Goal: Transaction & Acquisition: Purchase product/service

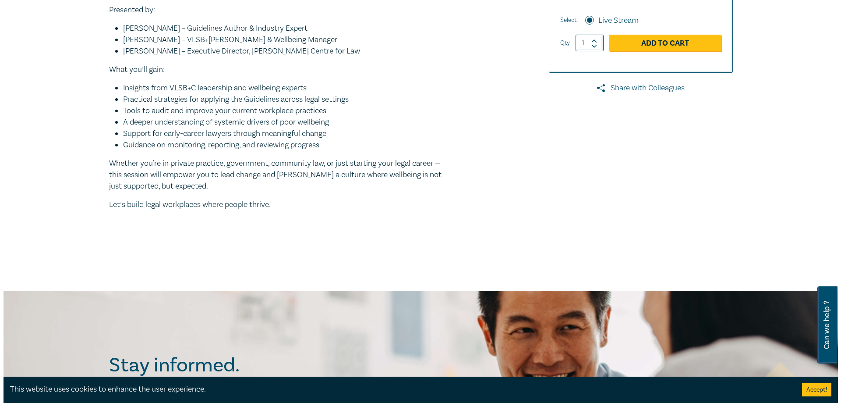
scroll to position [307, 0]
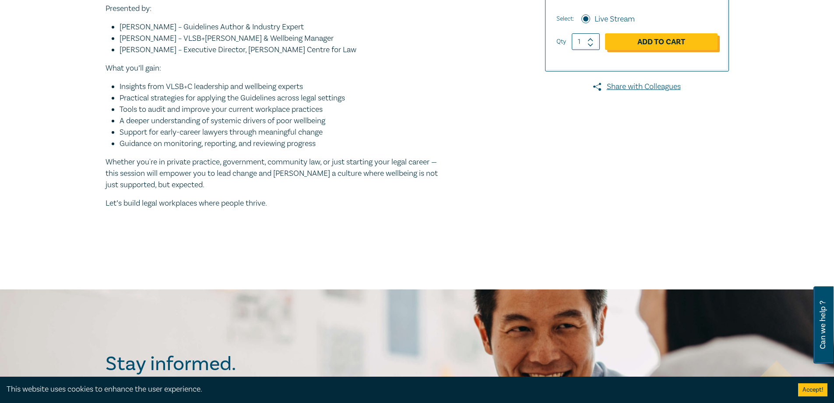
click at [644, 36] on link "Add to Cart" at bounding box center [661, 41] width 113 height 17
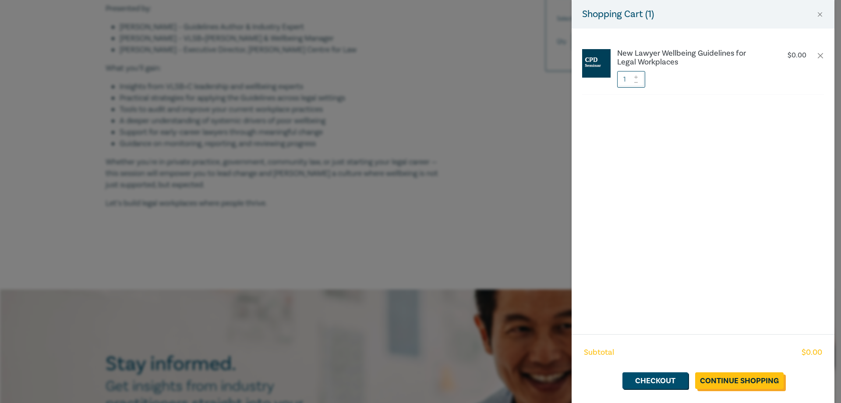
click at [718, 381] on link "Continue Shopping" at bounding box center [739, 380] width 88 height 17
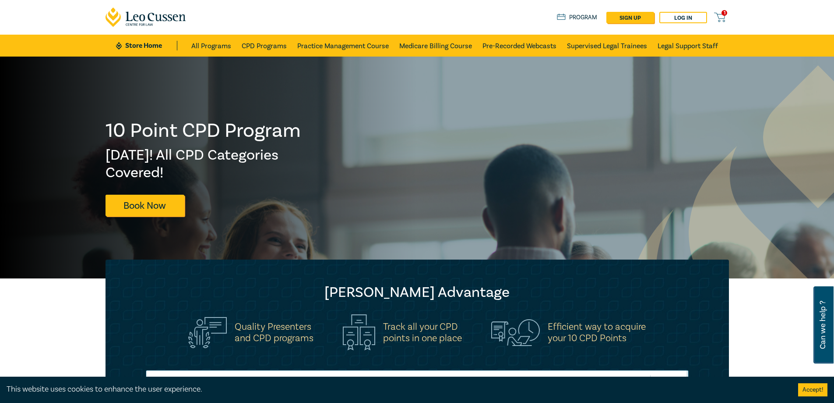
click at [713, 18] on div "Store Home About us Program sign up Log in 1" at bounding box center [643, 17] width 172 height 11
click at [720, 16] on icon at bounding box center [719, 17] width 11 height 11
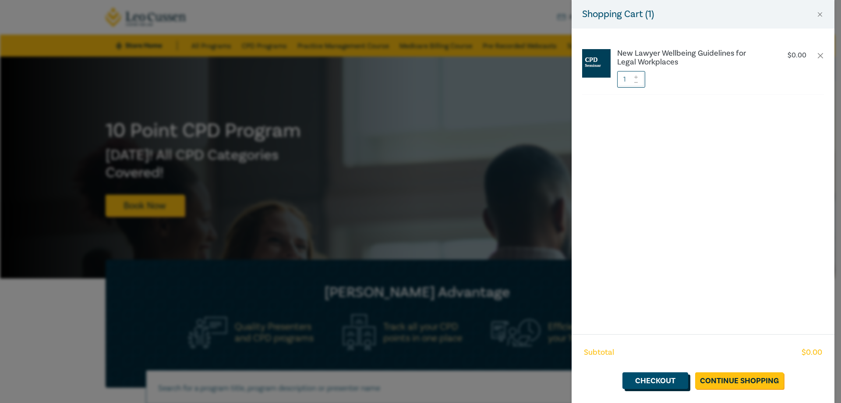
click at [662, 380] on link "Checkout" at bounding box center [655, 380] width 66 height 17
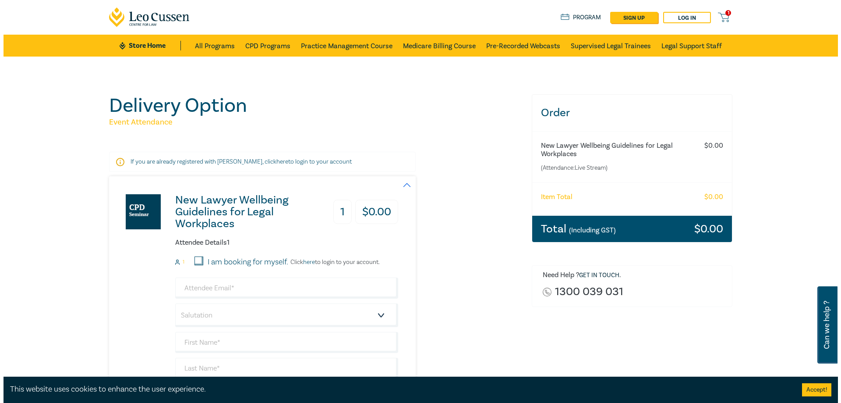
scroll to position [44, 0]
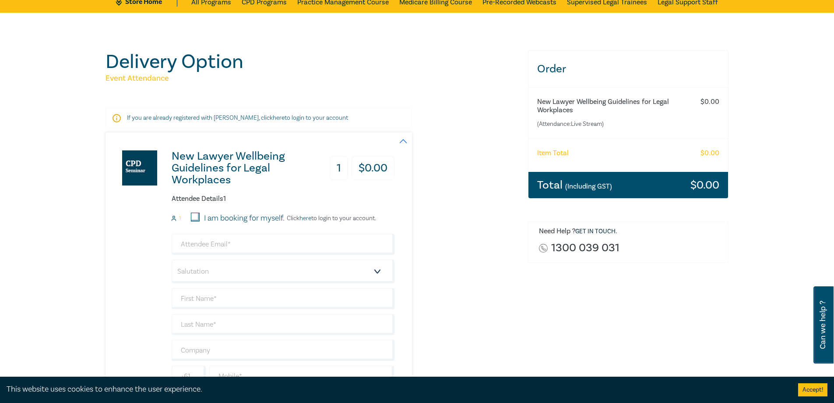
click at [226, 224] on label "I am booking for myself." at bounding box center [244, 217] width 81 height 11
click at [200, 221] on input "I am booking for myself." at bounding box center [195, 216] width 9 height 9
checkbox input "true"
click at [304, 220] on link "here" at bounding box center [306, 218] width 12 height 8
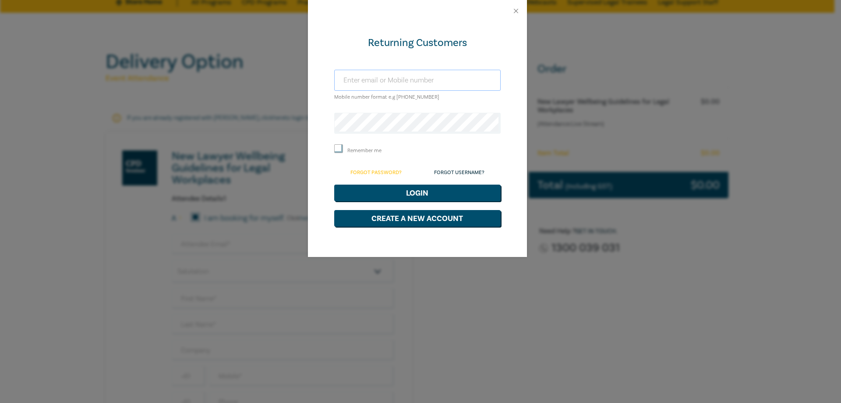
type input "[PERSON_NAME][EMAIL_ADDRESS][PERSON_NAME][DOMAIN_NAME]"
click at [387, 190] on button "Login" at bounding box center [417, 192] width 166 height 17
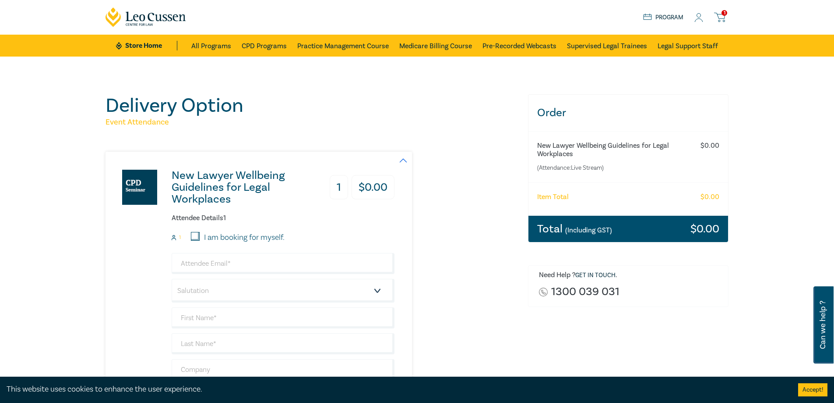
click at [198, 237] on input "I am booking for myself." at bounding box center [195, 236] width 9 height 9
checkbox input "true"
type input "[PERSON_NAME][EMAIL_ADDRESS][PERSON_NAME][DOMAIN_NAME]"
type input "[PERSON_NAME]"
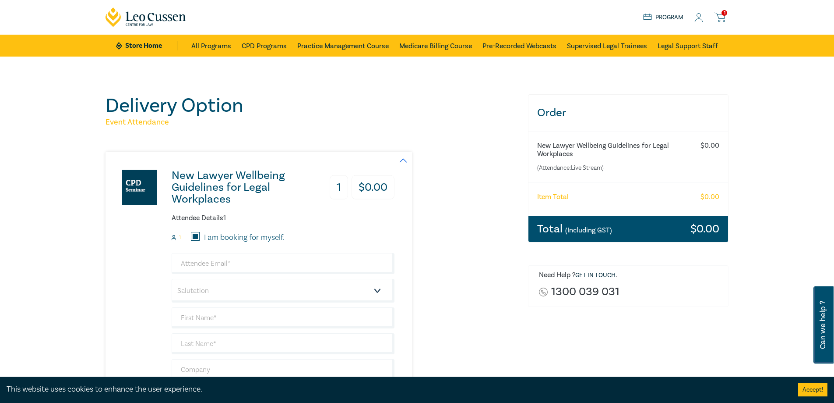
type input "[PERSON_NAME] & [PERSON_NAME]"
type input "439341087"
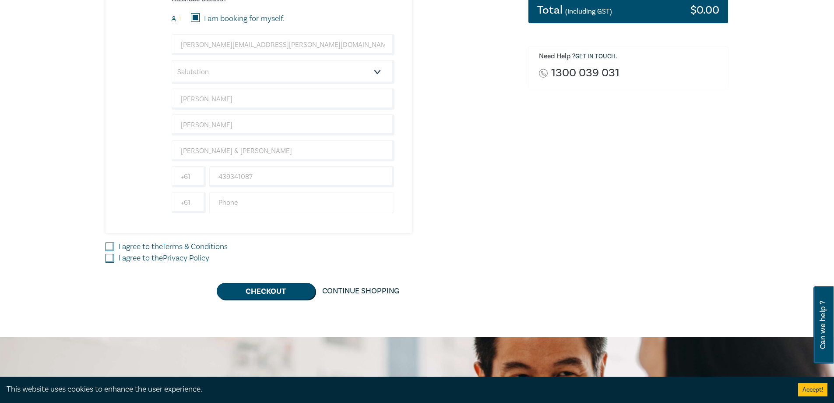
scroll to position [219, 0]
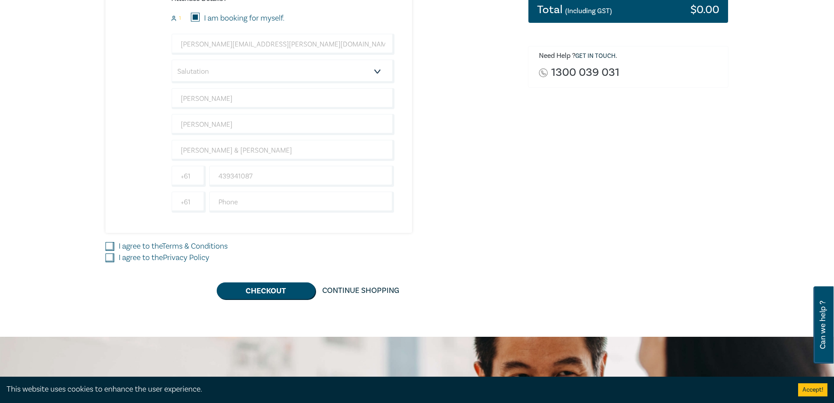
click at [108, 247] on input "I agree to the Terms & Conditions" at bounding box center [110, 246] width 9 height 9
checkbox input "true"
click at [110, 262] on input "I agree to the Privacy Policy" at bounding box center [110, 257] width 9 height 9
checkbox input "true"
click at [242, 292] on button "Checkout" at bounding box center [266, 290] width 99 height 17
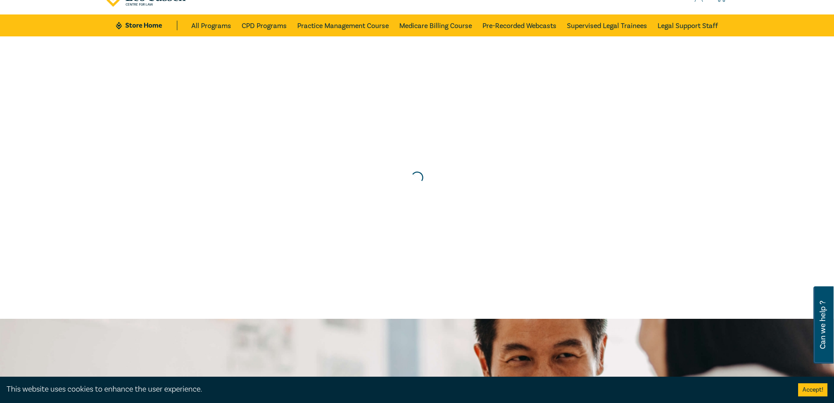
scroll to position [0, 0]
